Goal: Information Seeking & Learning: Learn about a topic

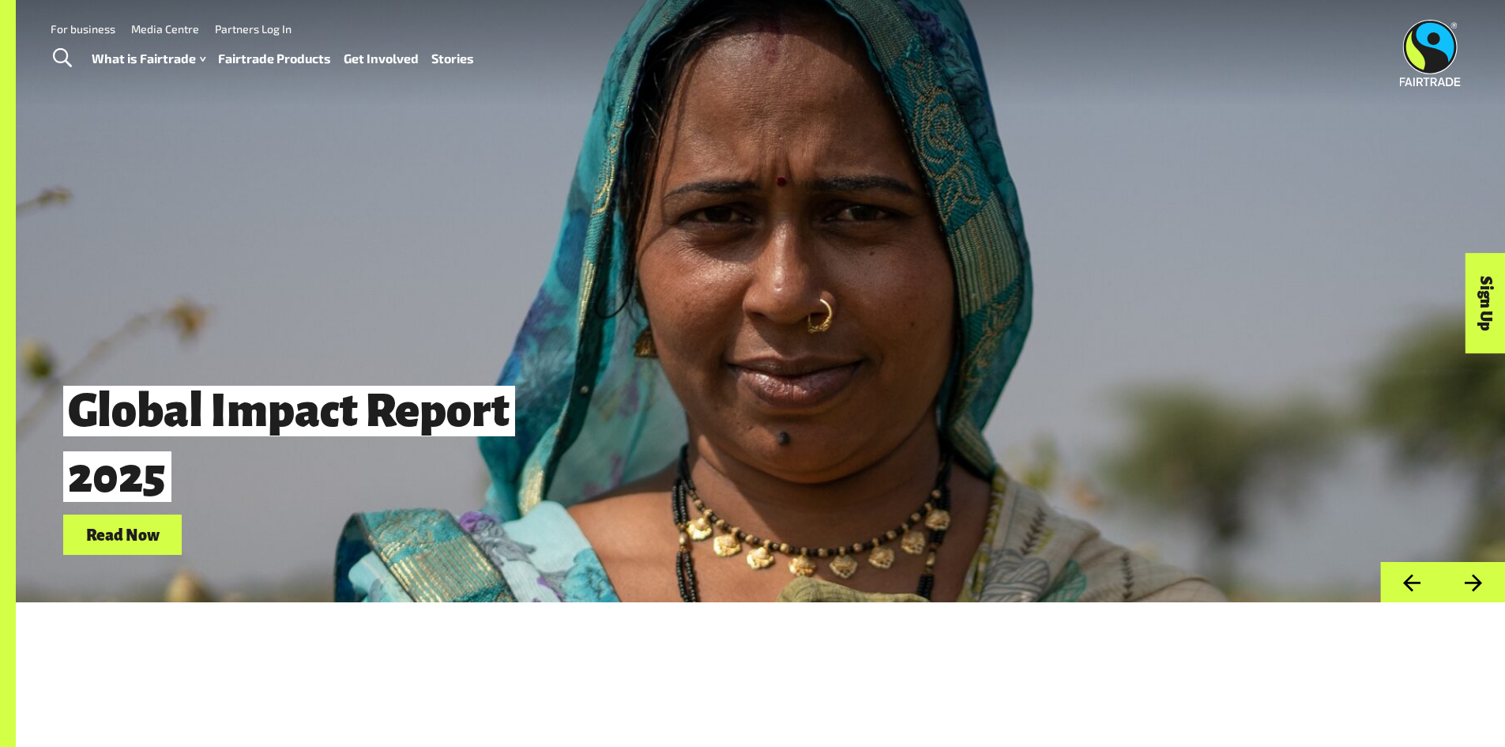
click at [273, 61] on link "Fairtrade Products" at bounding box center [274, 58] width 113 height 23
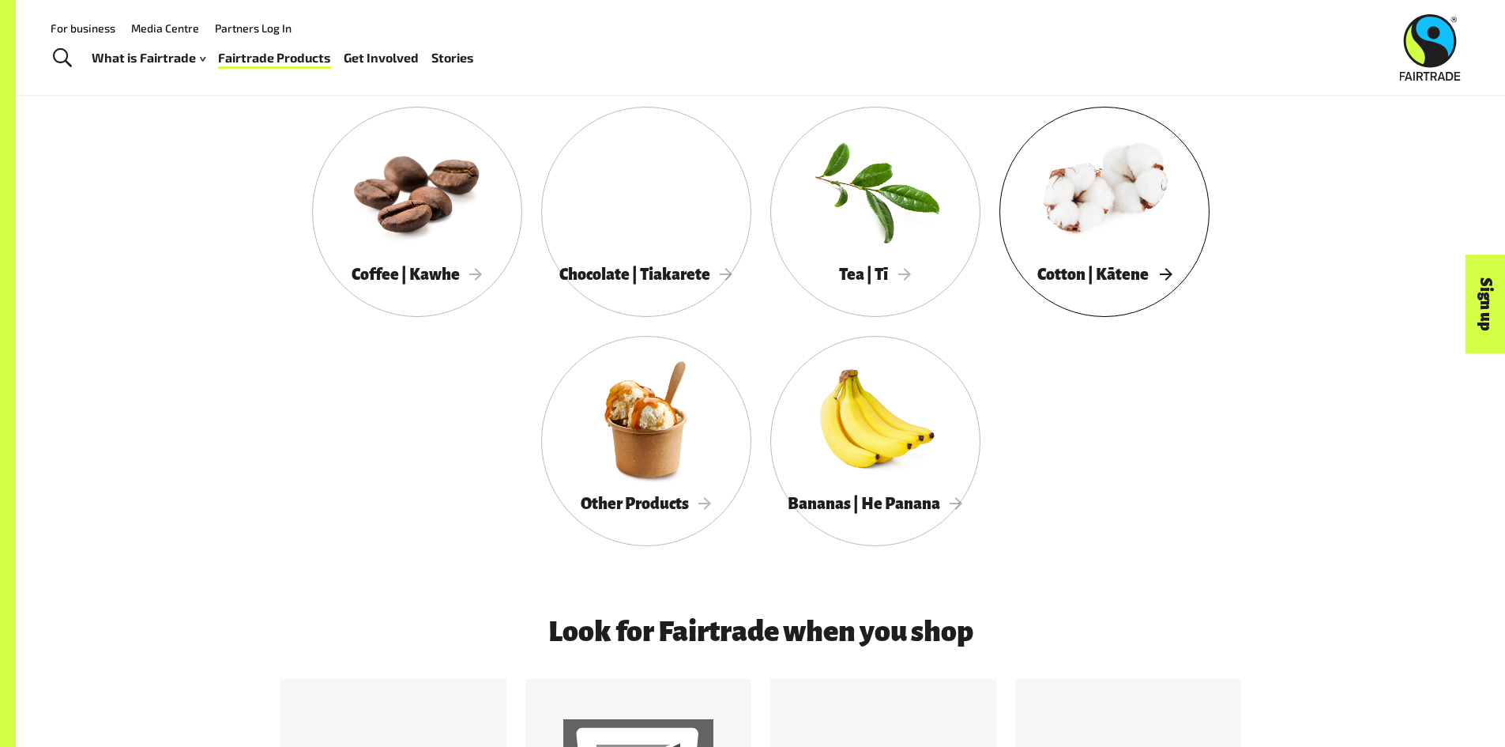
scroll to position [869, 0]
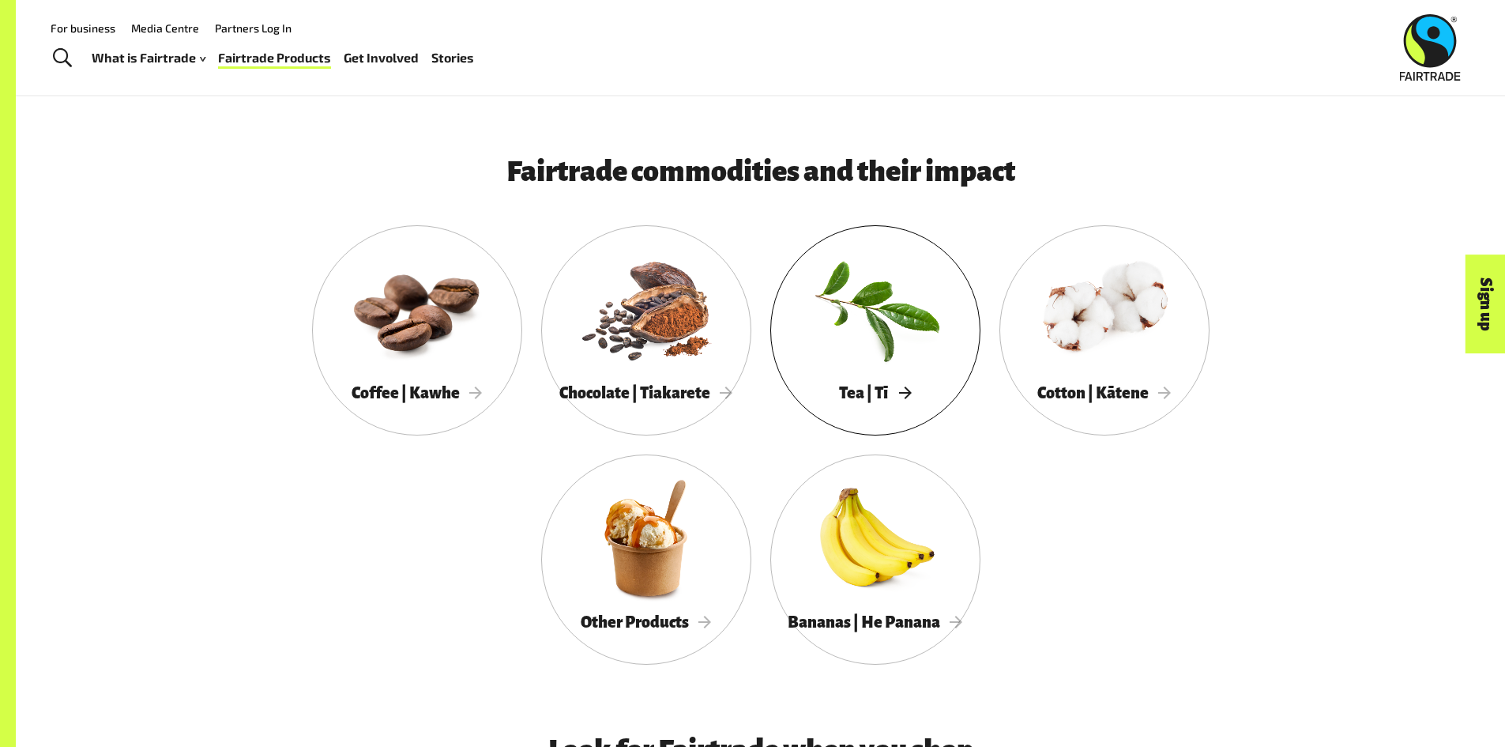
click at [884, 314] on div at bounding box center [875, 308] width 210 height 137
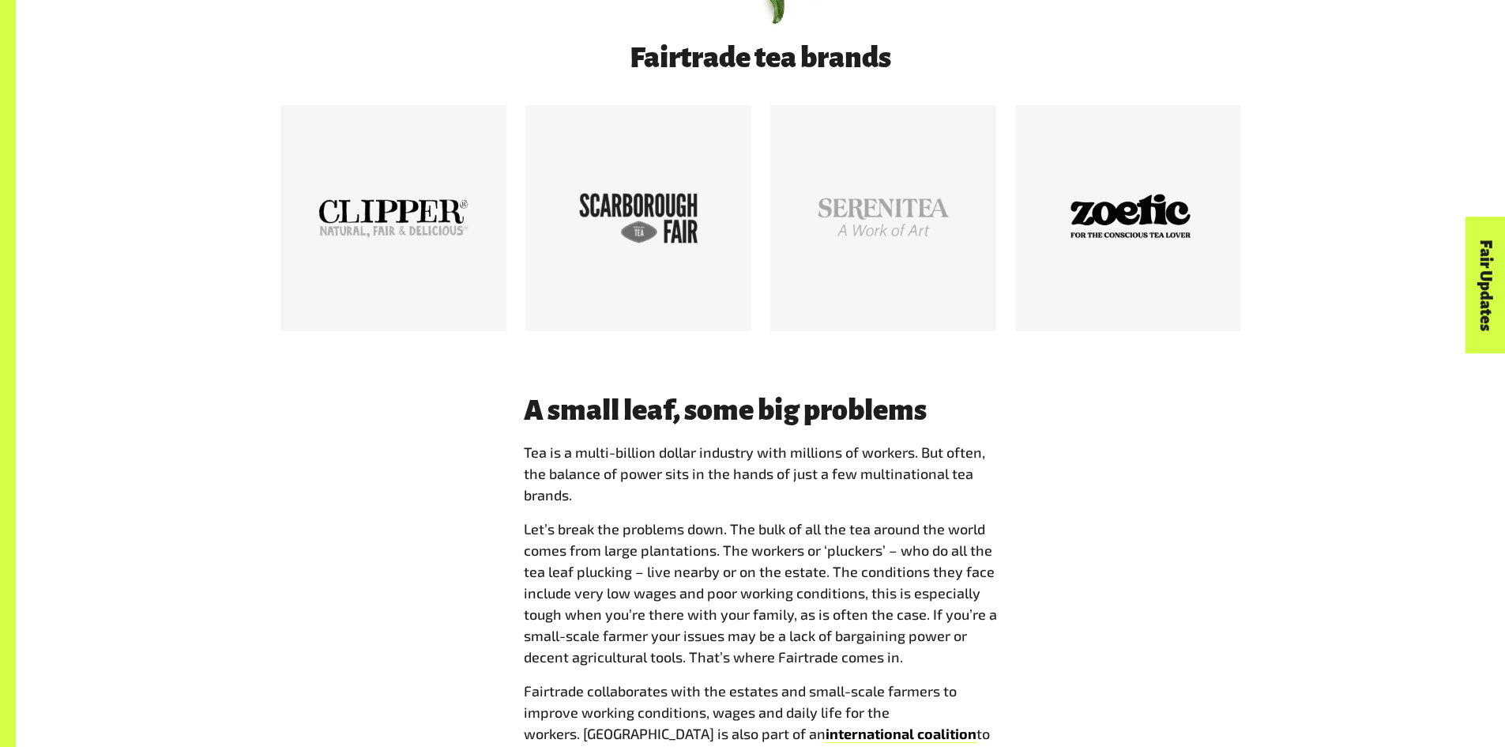
scroll to position [1027, 0]
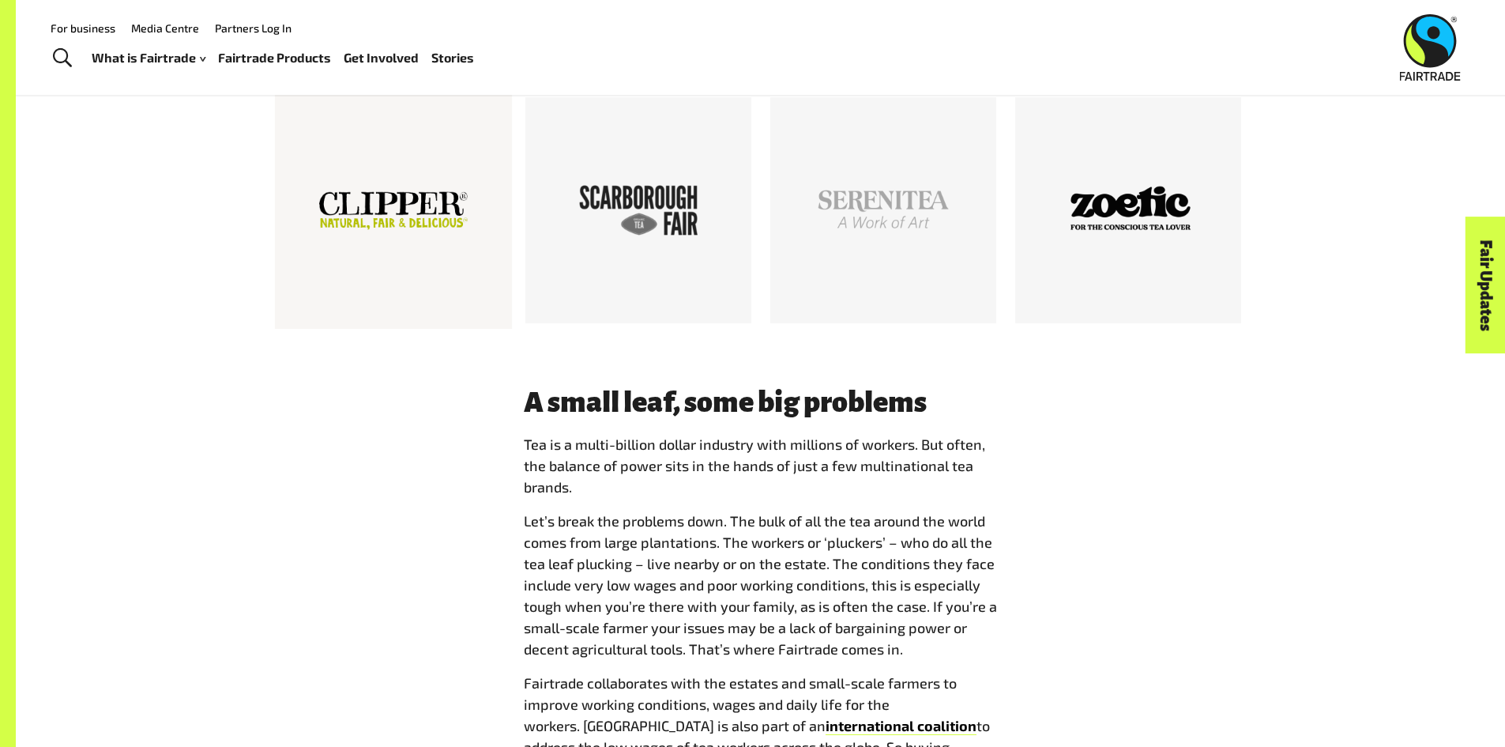
click at [396, 206] on div at bounding box center [393, 210] width 150 height 150
